Goal: Task Accomplishment & Management: Use online tool/utility

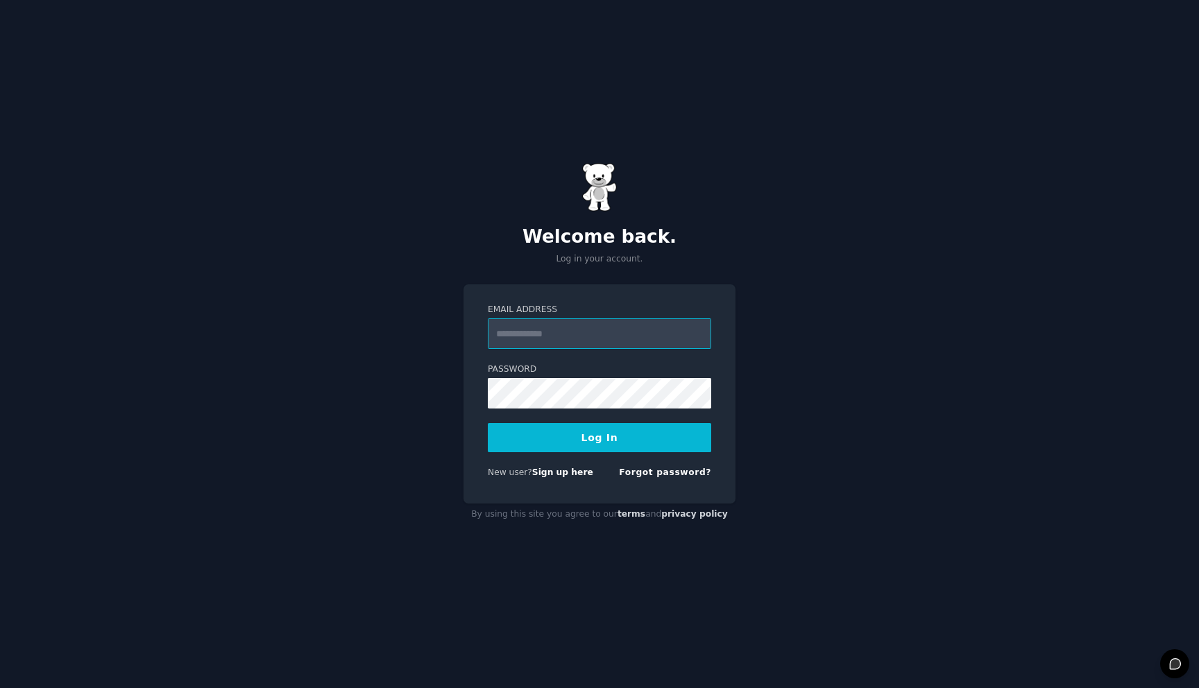
click at [634, 334] on input "Email Address" at bounding box center [599, 333] width 223 height 31
click at [568, 330] on input "Email Address" at bounding box center [599, 333] width 223 height 31
type input "*"
type input "**********"
click at [488, 423] on button "Log In" at bounding box center [599, 437] width 223 height 29
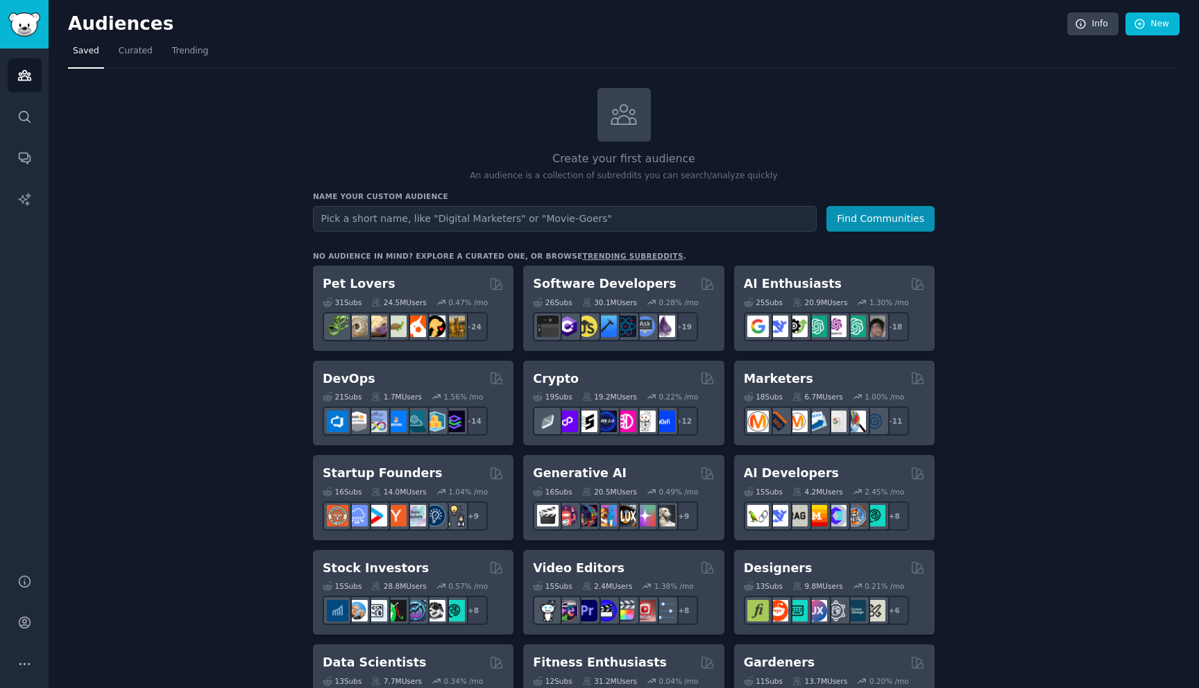
drag, startPoint x: 1018, startPoint y: 123, endPoint x: 989, endPoint y: 127, distance: 29.3
